Goal: Obtain resource: Obtain resource

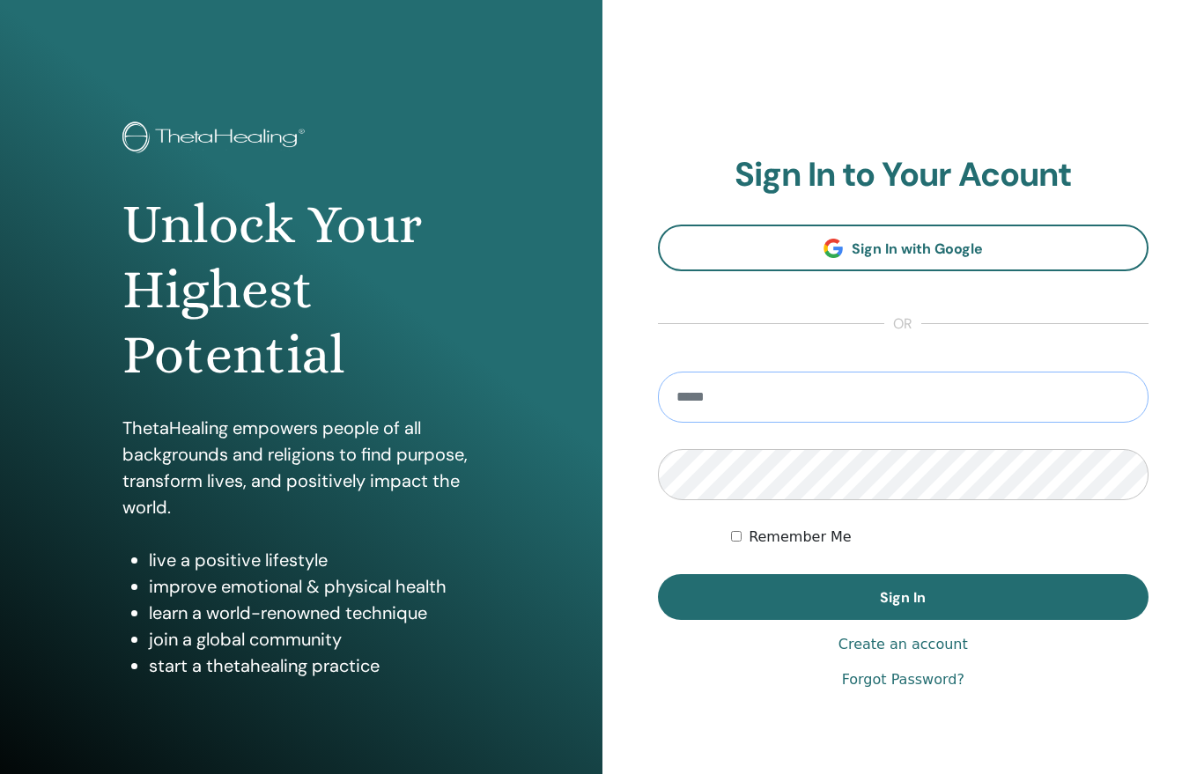
type input "**********"
click at [902, 597] on button "Sign In" at bounding box center [903, 597] width 491 height 46
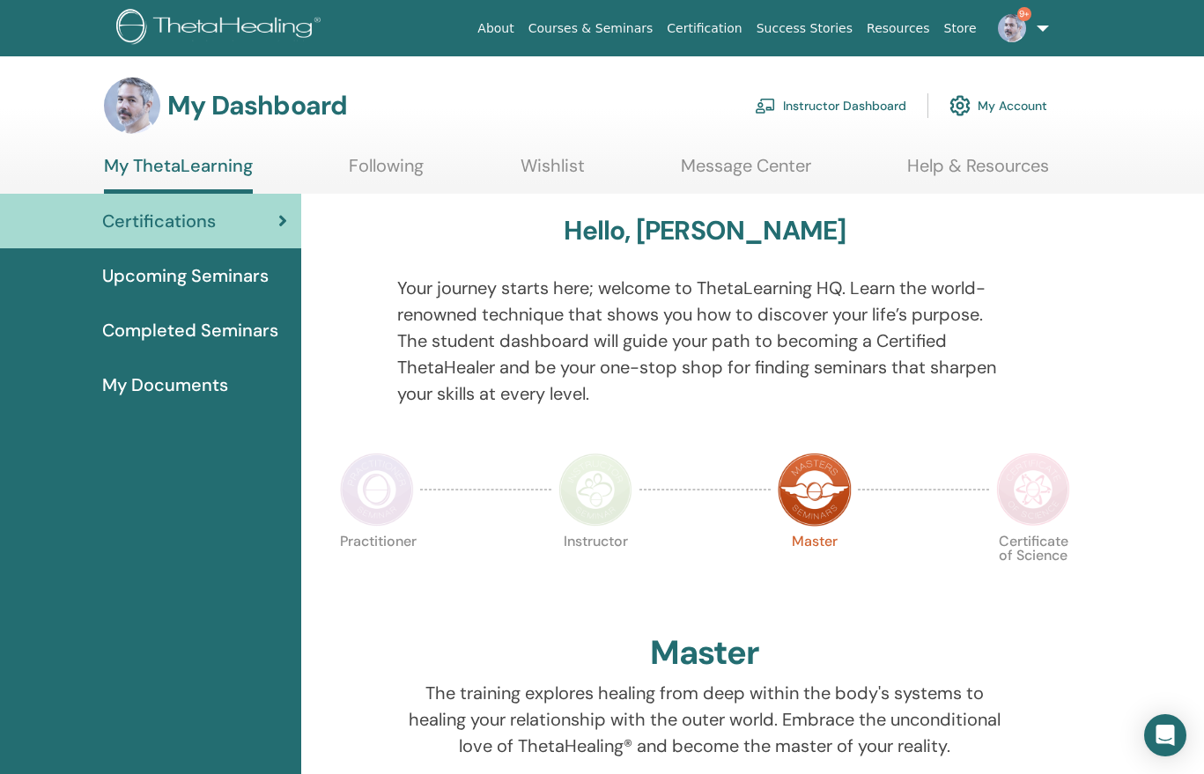
click at [848, 105] on link "Instructor Dashboard" at bounding box center [830, 105] width 151 height 39
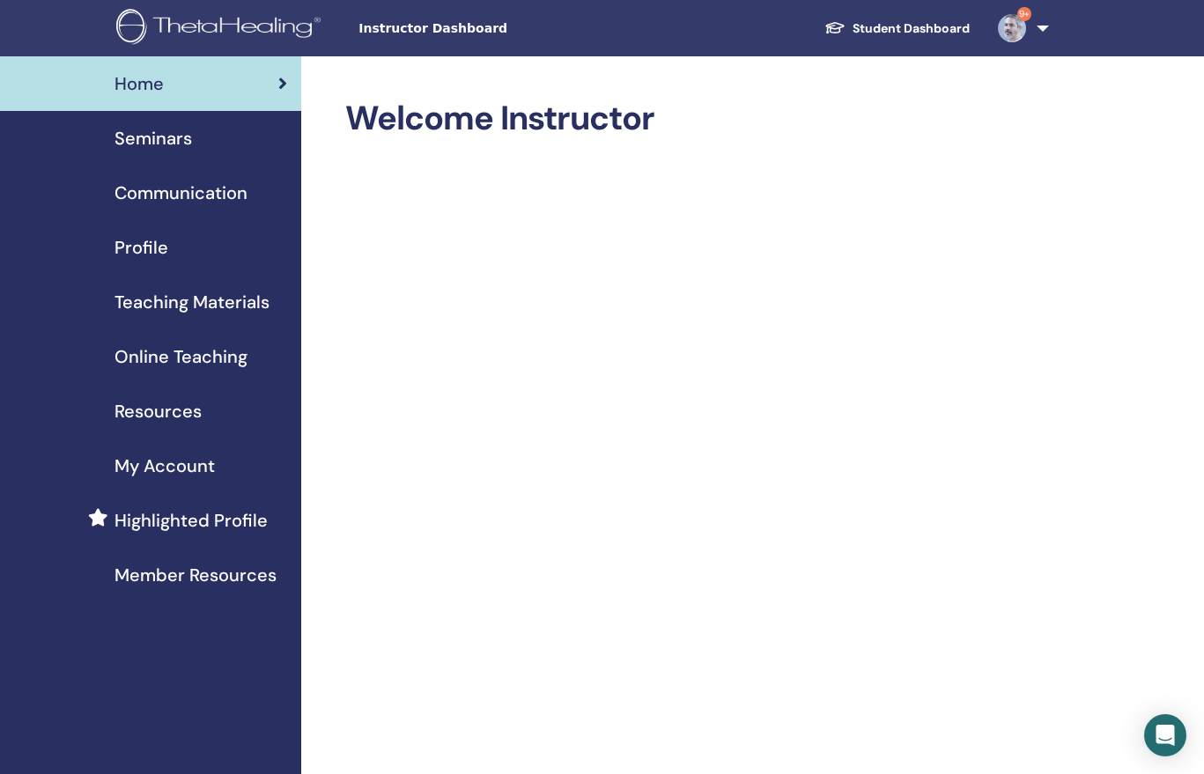
click at [150, 135] on span "Seminars" at bounding box center [152, 138] width 77 height 26
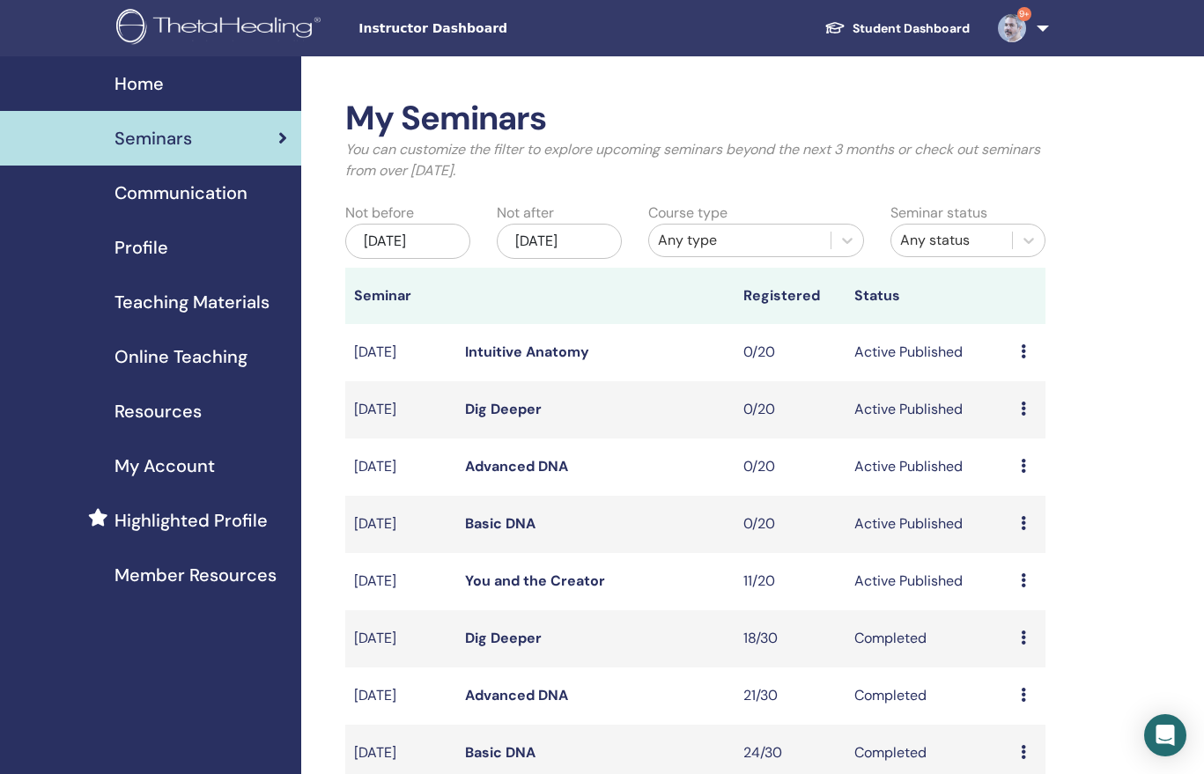
click at [198, 355] on span "Online Teaching" at bounding box center [180, 356] width 133 height 26
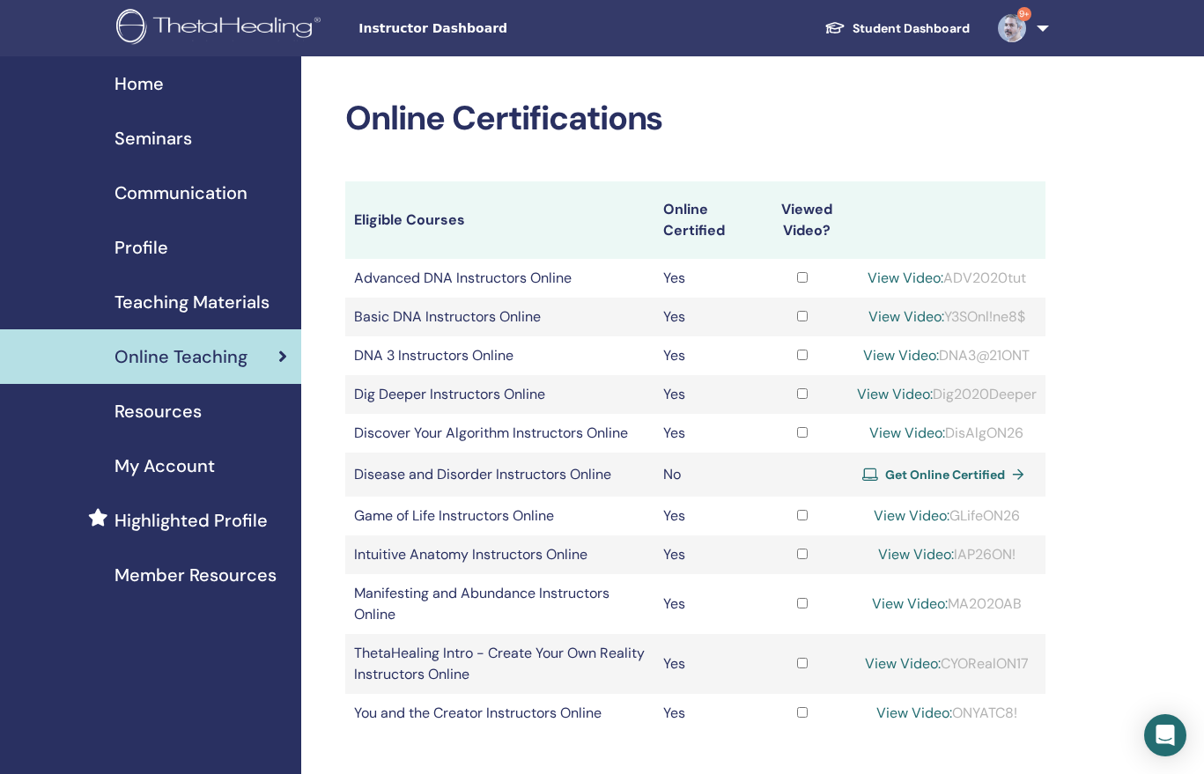
click at [179, 409] on span "Resources" at bounding box center [157, 411] width 87 height 26
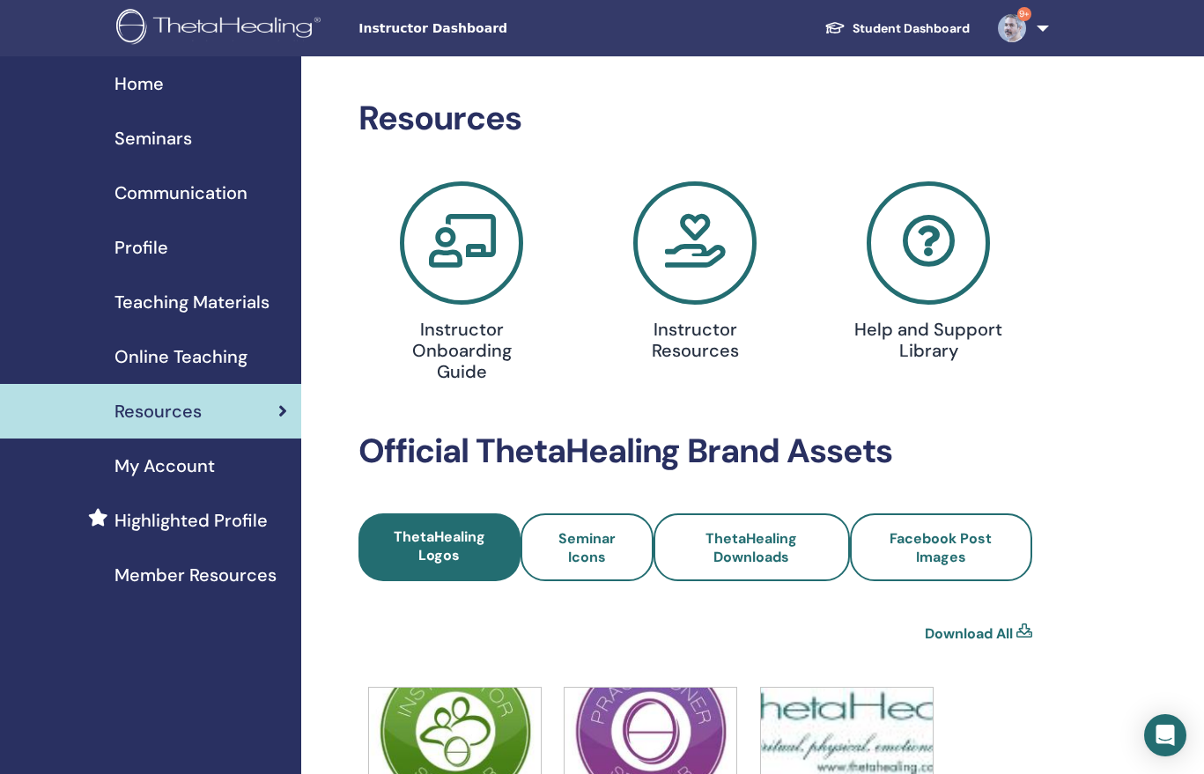
click at [178, 357] on span "Online Teaching" at bounding box center [180, 356] width 133 height 26
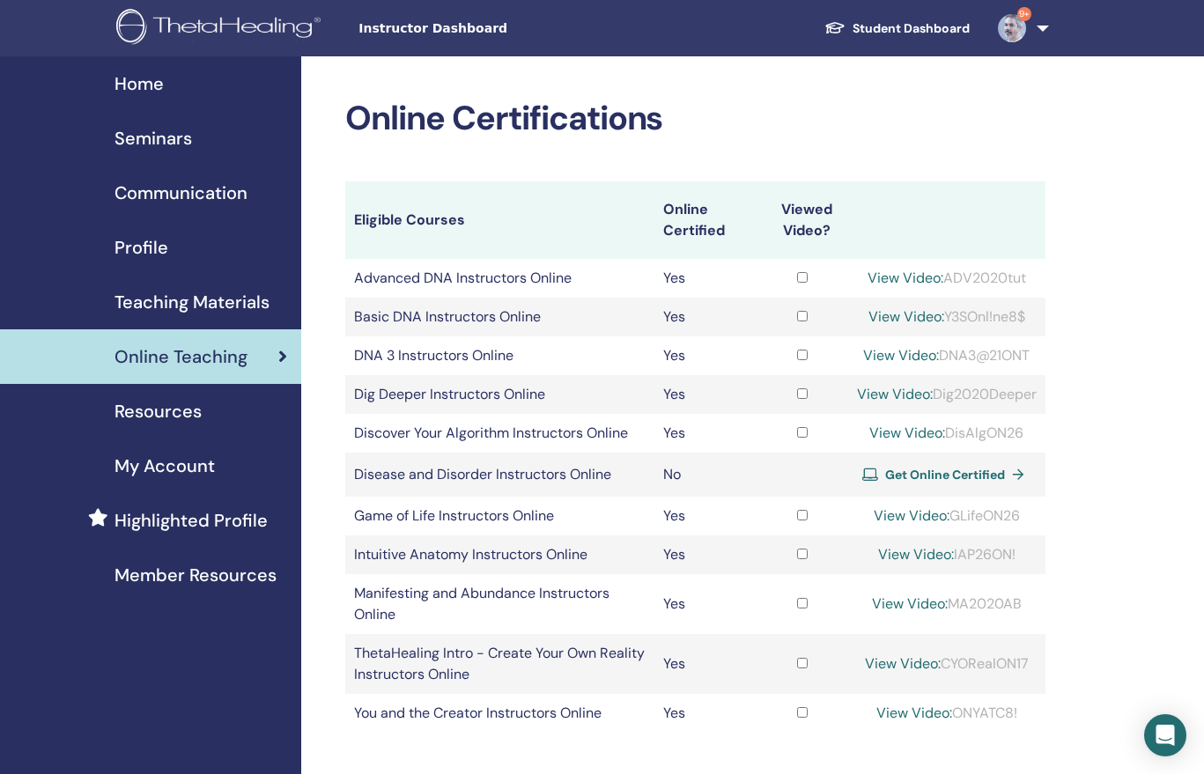
click at [199, 420] on span "Resources" at bounding box center [157, 411] width 87 height 26
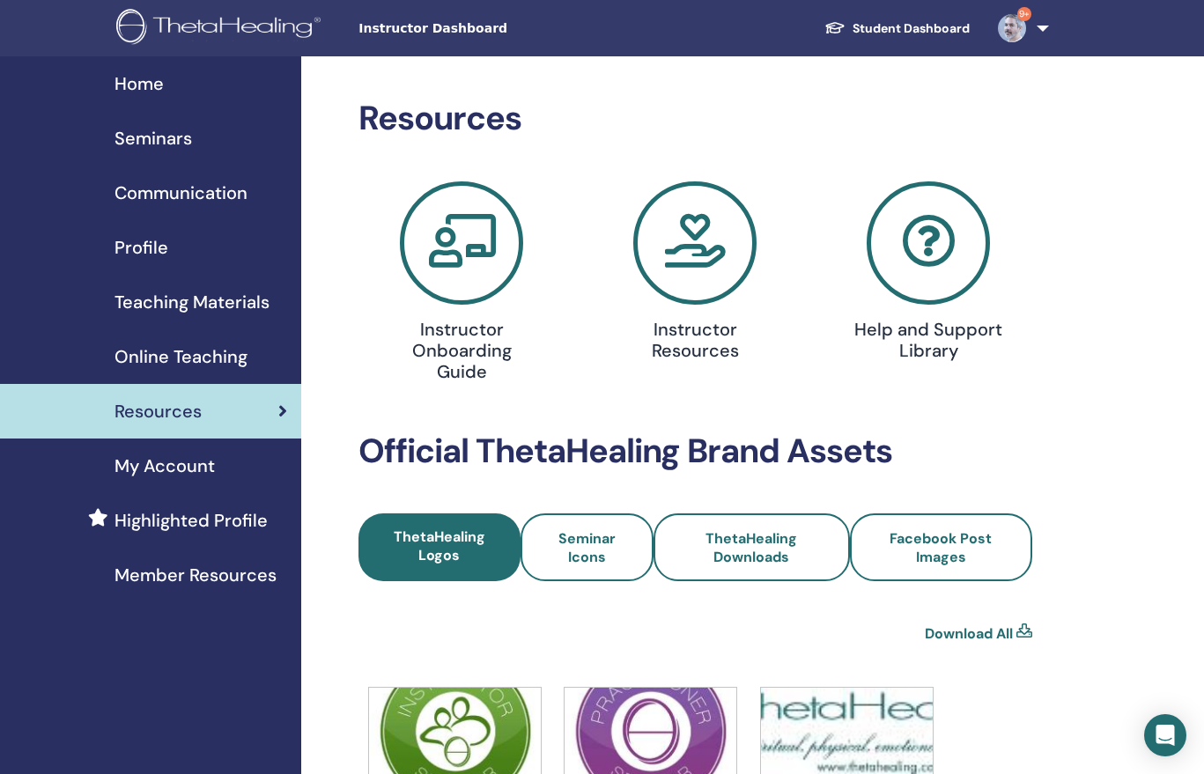
click at [202, 288] on link "Teaching Materials" at bounding box center [150, 302] width 301 height 55
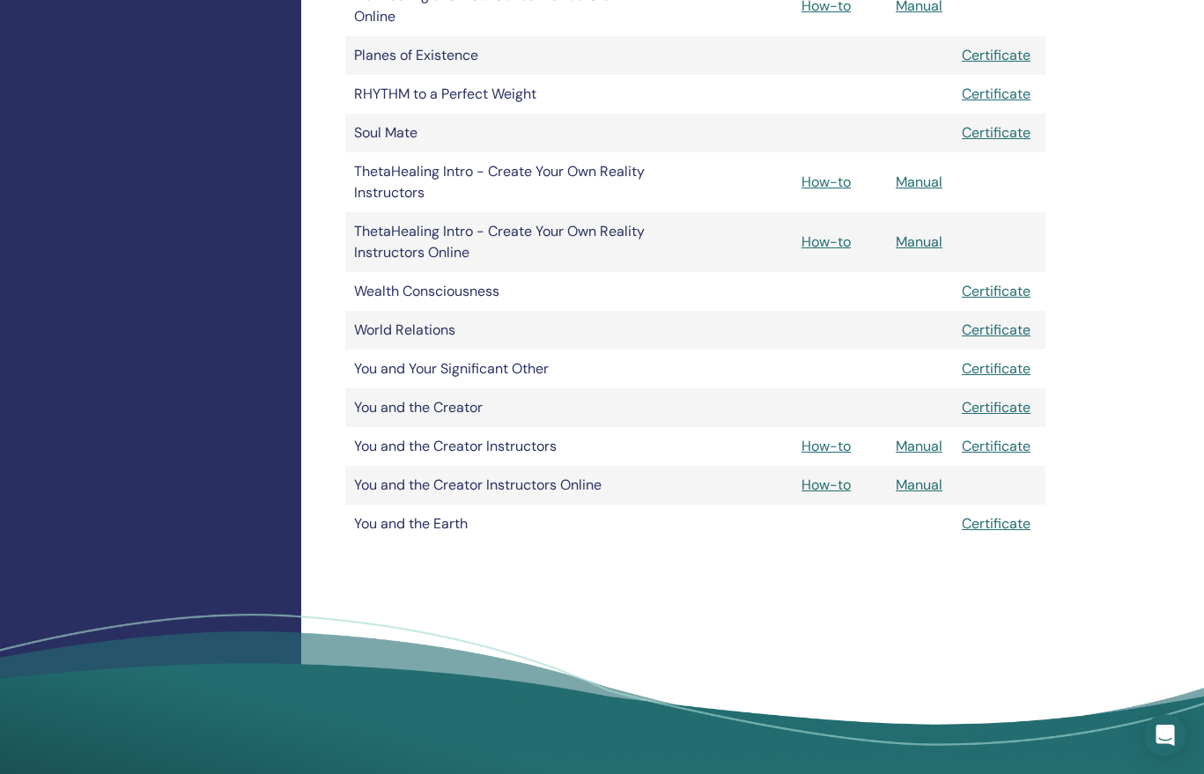
scroll to position [1534, 0]
click at [924, 442] on link "Manual" at bounding box center [918, 445] width 47 height 18
